Goal: Navigation & Orientation: Find specific page/section

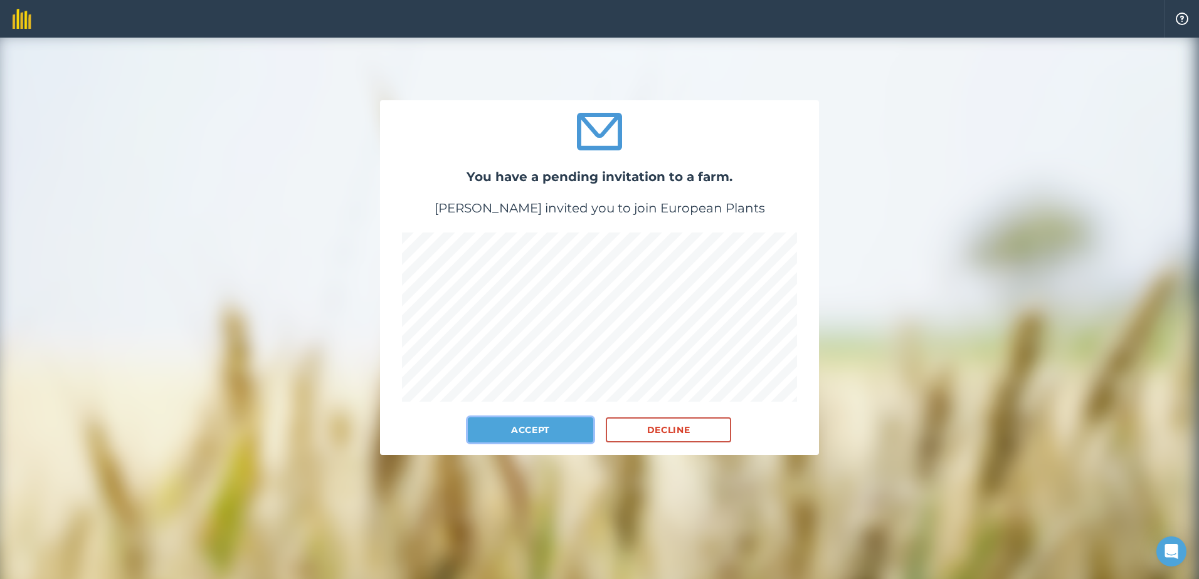
click at [500, 435] on button "Accept" at bounding box center [530, 430] width 125 height 25
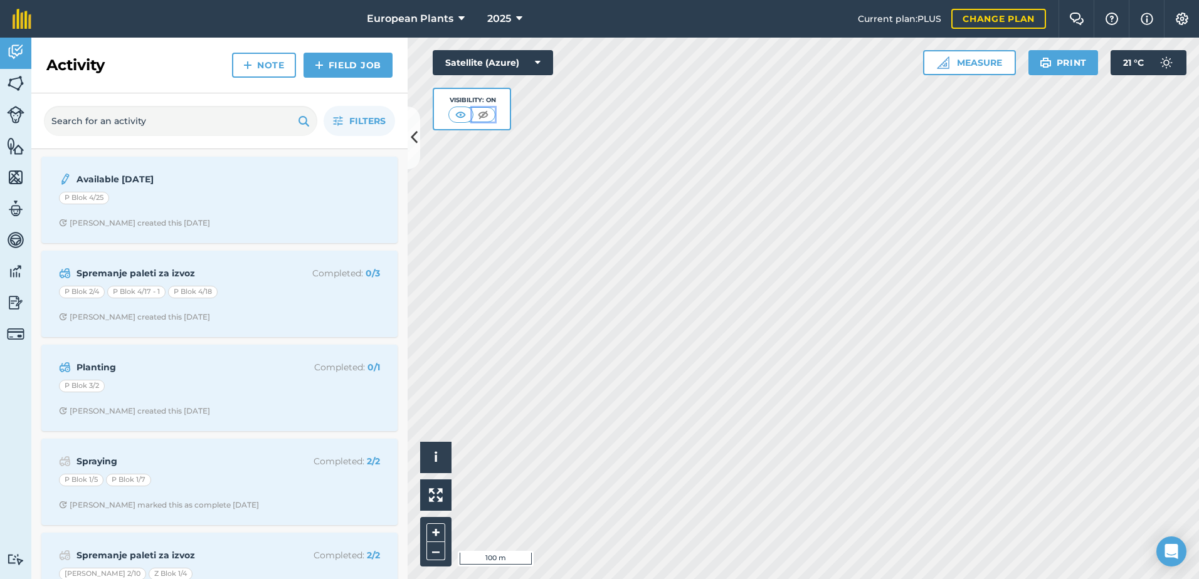
click at [483, 112] on img at bounding box center [483, 114] width 16 height 13
click at [460, 111] on img at bounding box center [461, 114] width 16 height 13
click at [510, 56] on button "Satellite (Azure)" at bounding box center [493, 62] width 120 height 25
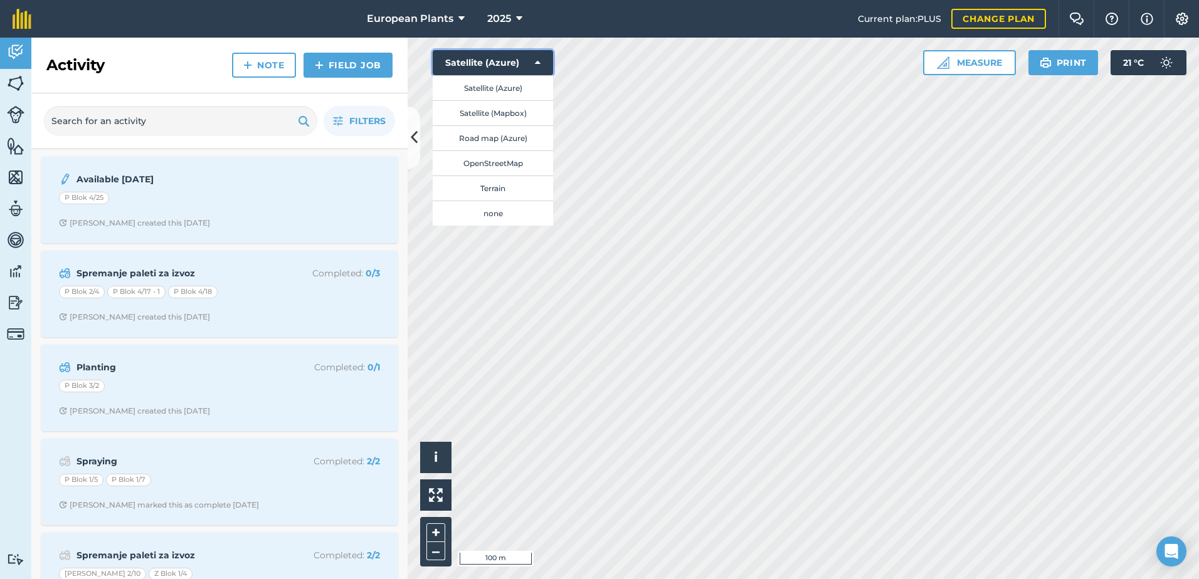
click at [510, 56] on button "Satellite (Azure)" at bounding box center [493, 62] width 120 height 25
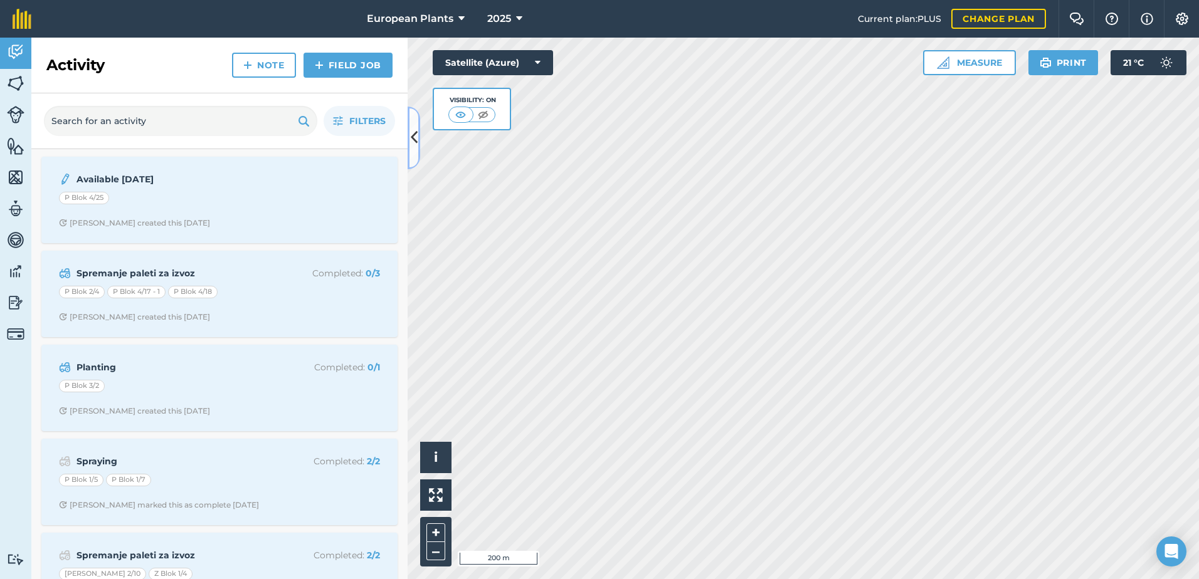
click at [414, 137] on icon at bounding box center [414, 138] width 7 height 22
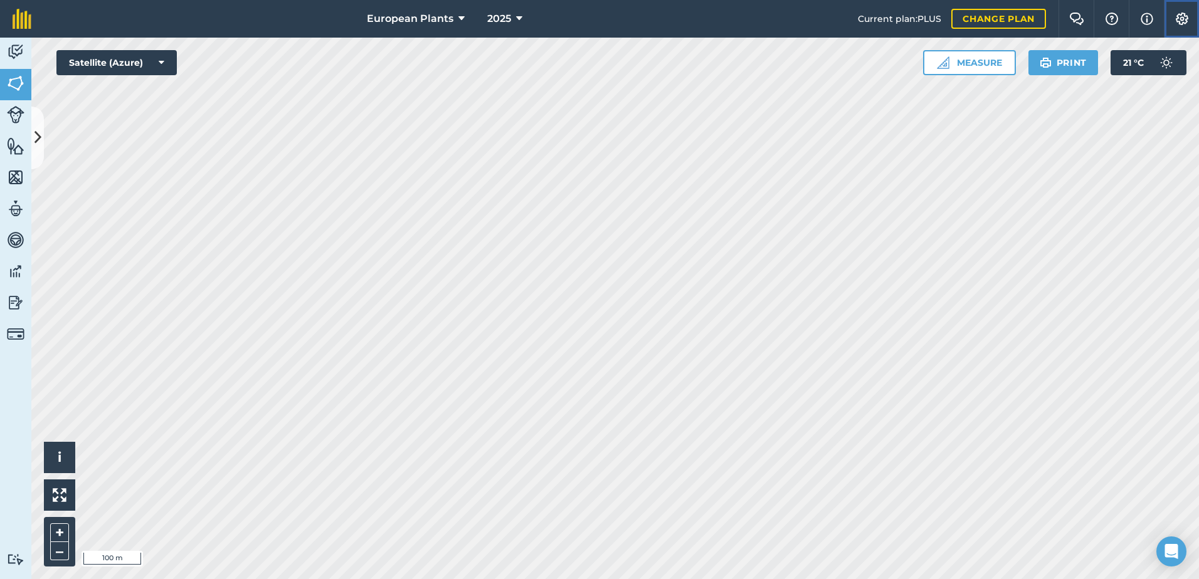
click at [1173, 21] on button "Settings" at bounding box center [1181, 19] width 35 height 38
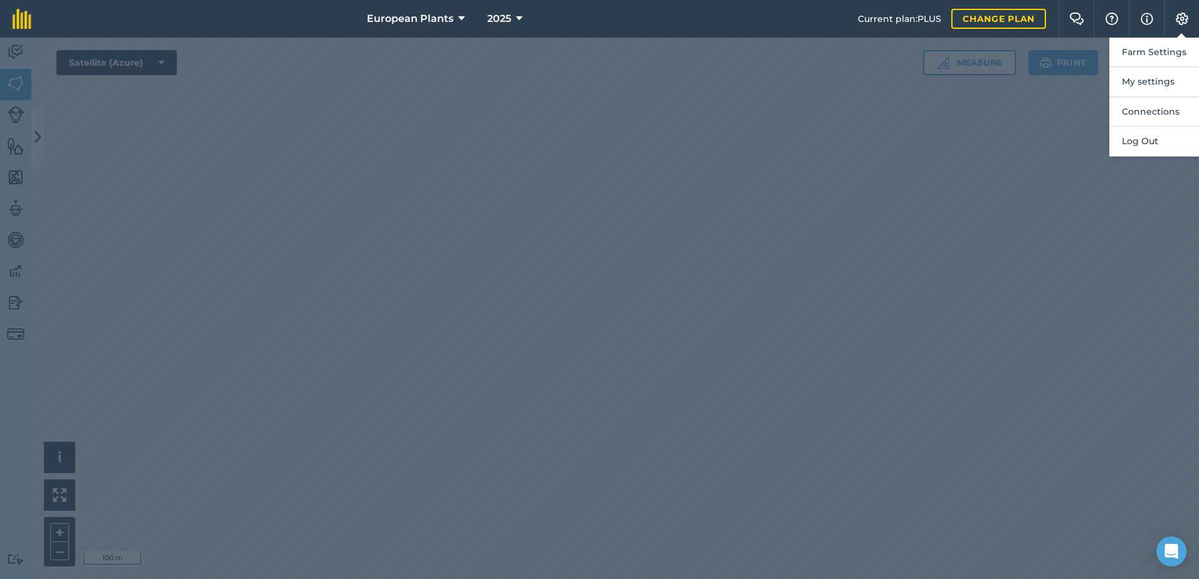
click at [985, 160] on div at bounding box center [599, 309] width 1199 height 542
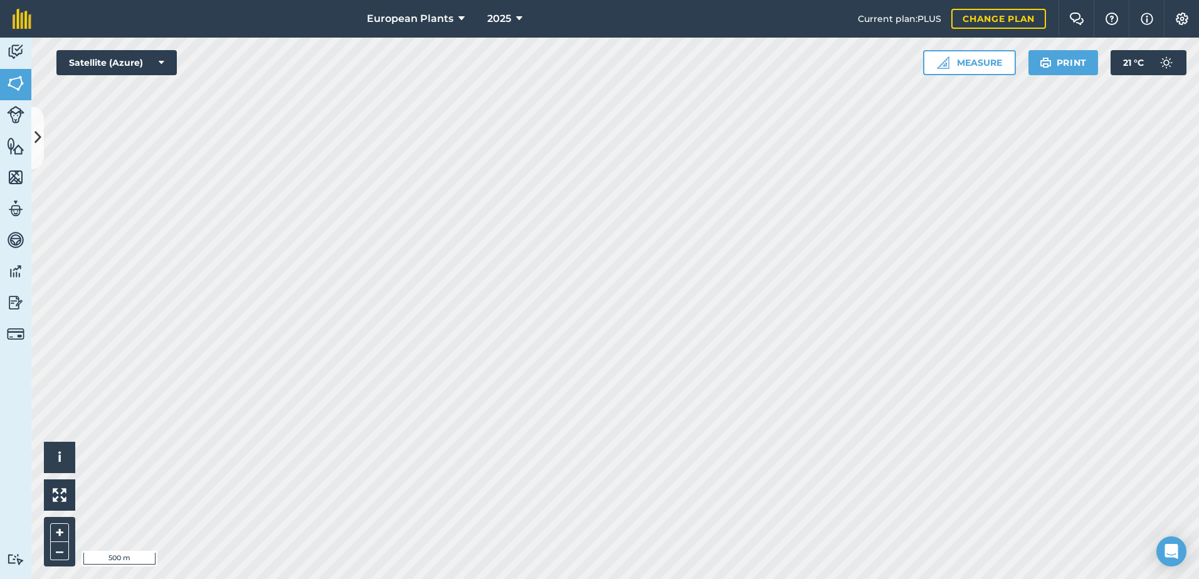
click at [286, 0] on html "European Plants 2025 Current plan : PLUS Change plan Farm Chat Help Info Settin…" at bounding box center [599, 289] width 1199 height 579
click at [34, 135] on icon at bounding box center [37, 138] width 7 height 22
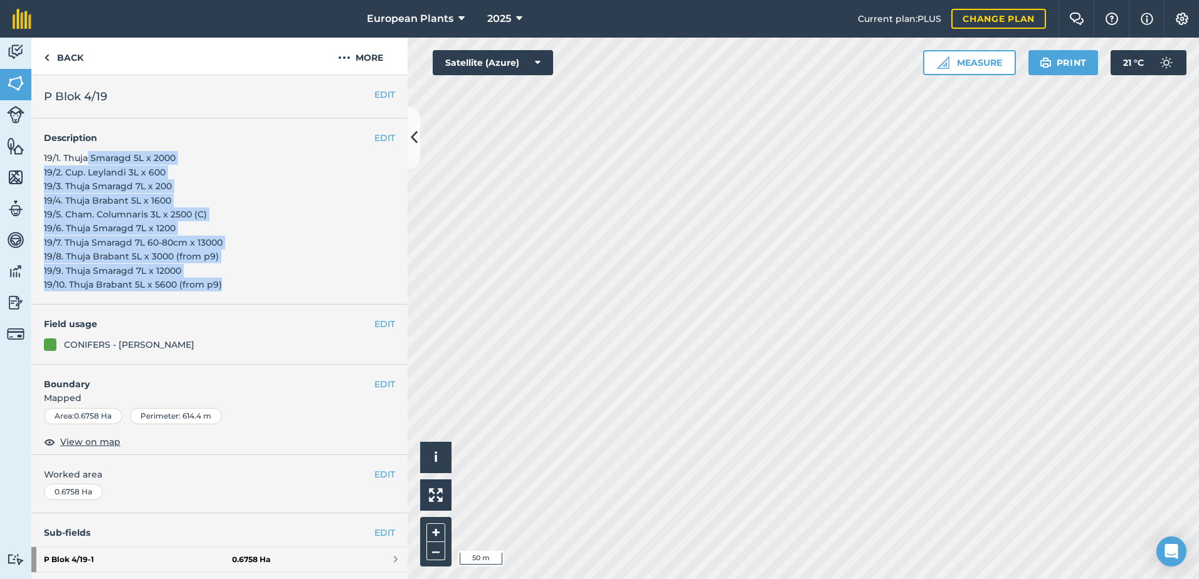
drag, startPoint x: 227, startPoint y: 282, endPoint x: 88, endPoint y: 148, distance: 193.4
click at [88, 148] on div "EDIT Description 19/1. Thuja Smaragd 5L x 2000 19/2. Cup. Leylandi 3L x 600 19/…" at bounding box center [219, 212] width 376 height 186
